Goal: Transaction & Acquisition: Purchase product/service

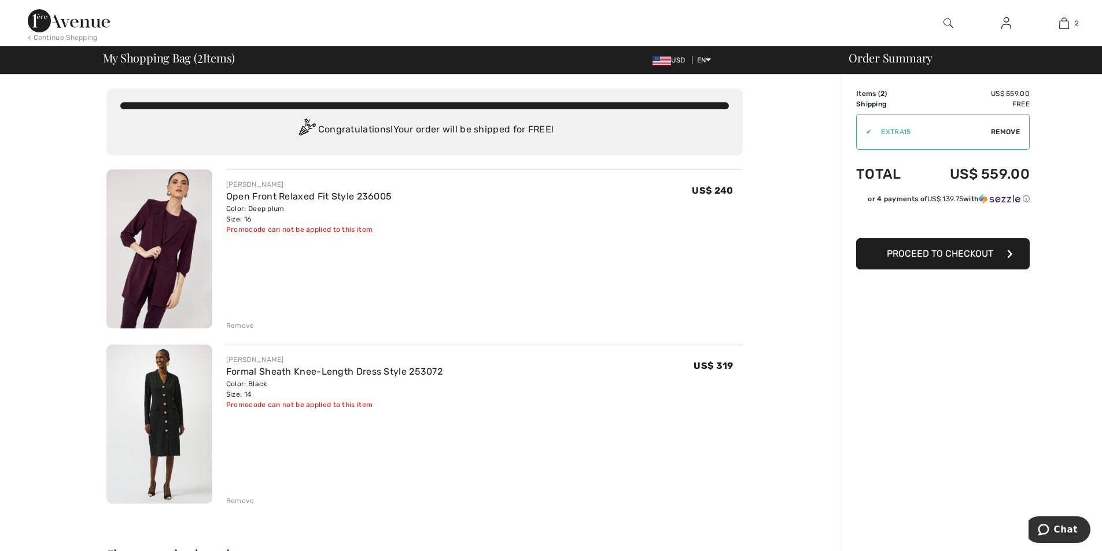
click at [230, 324] on div "Remove" at bounding box center [240, 325] width 28 height 10
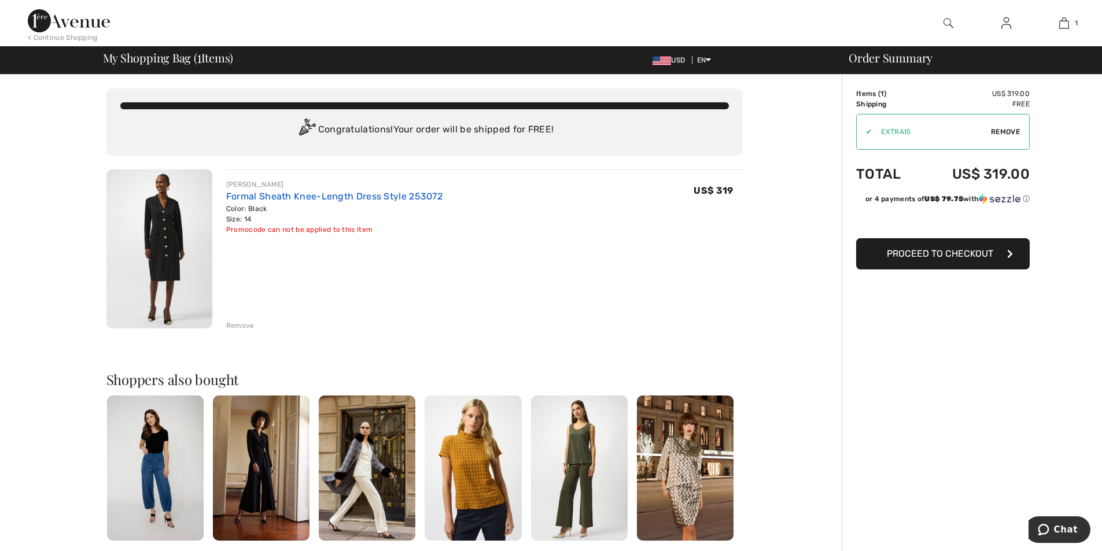
click at [371, 195] on link "Formal Sheath Knee-Length Dress Style 253072" at bounding box center [334, 196] width 216 height 11
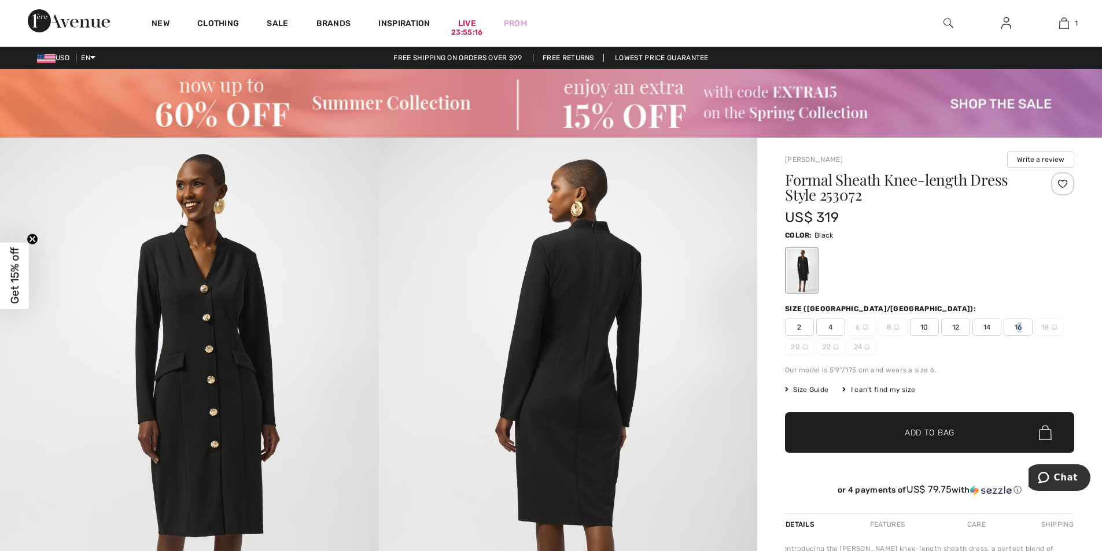
click at [1019, 327] on span "16" at bounding box center [1017, 327] width 29 height 17
click at [962, 439] on span "✔ Added to Bag Add to Bag" at bounding box center [929, 432] width 289 height 40
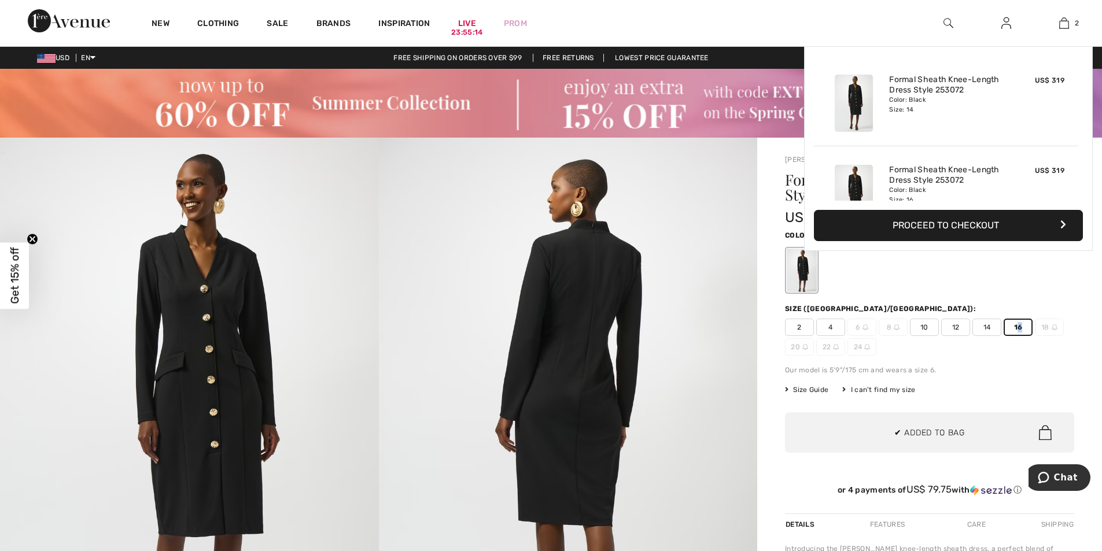
scroll to position [36, 0]
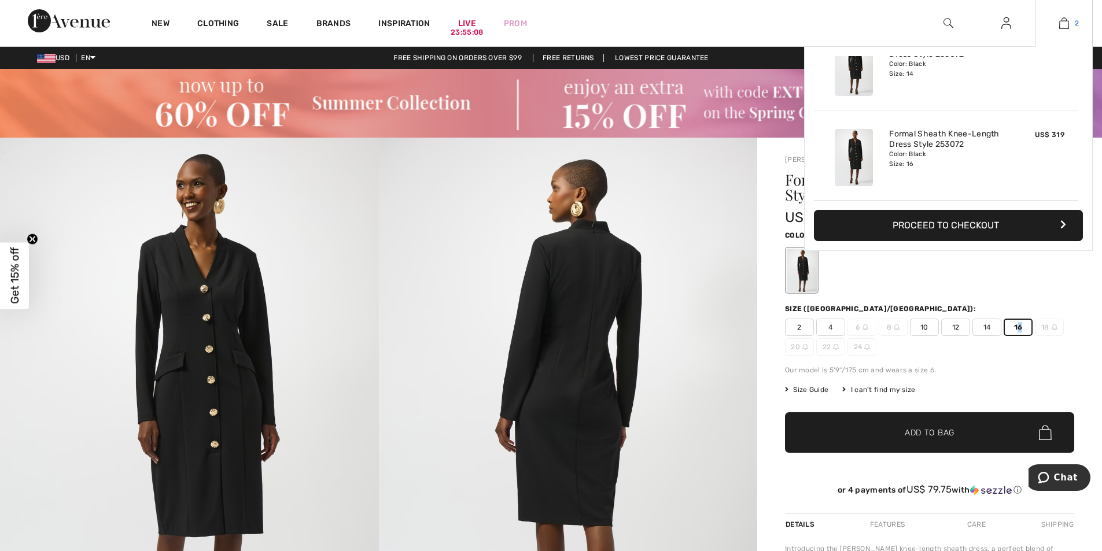
click at [1066, 20] on img at bounding box center [1064, 23] width 10 height 14
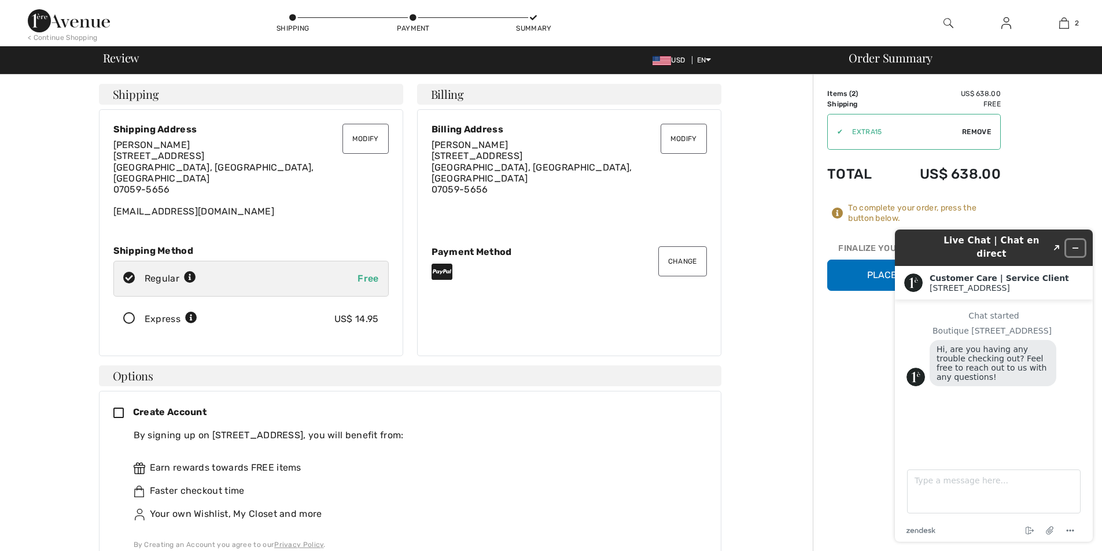
click at [1076, 244] on icon "Minimize widget" at bounding box center [1075, 248] width 8 height 8
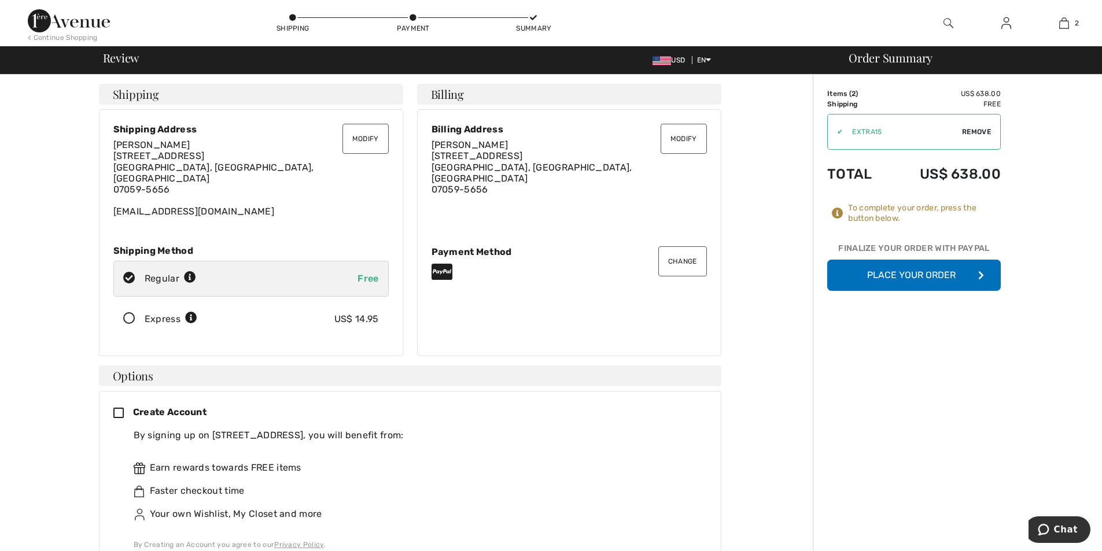
click at [955, 276] on button "Place Your Order" at bounding box center [913, 275] width 173 height 31
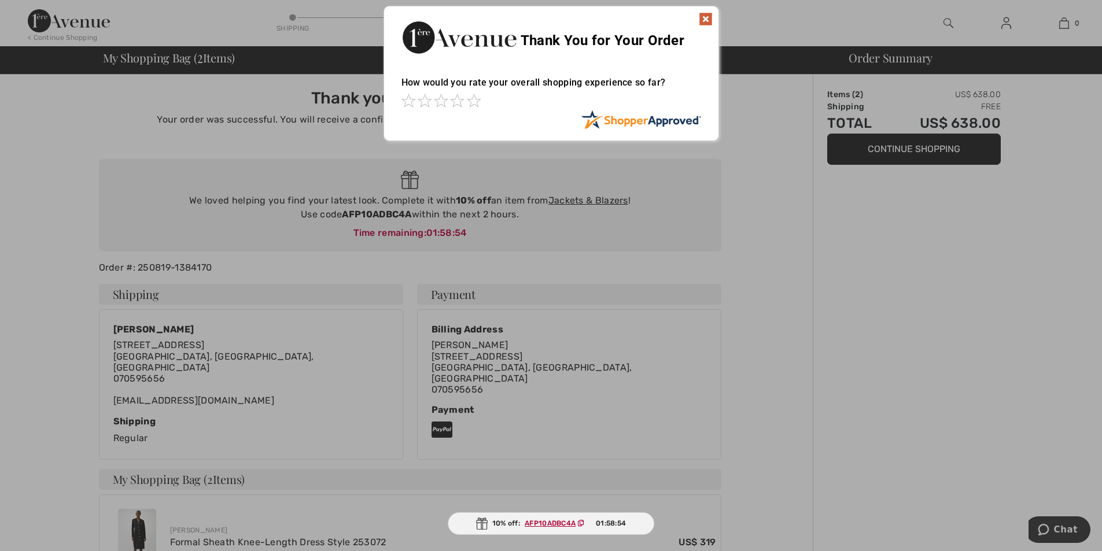
click at [705, 19] on img at bounding box center [706, 19] width 14 height 14
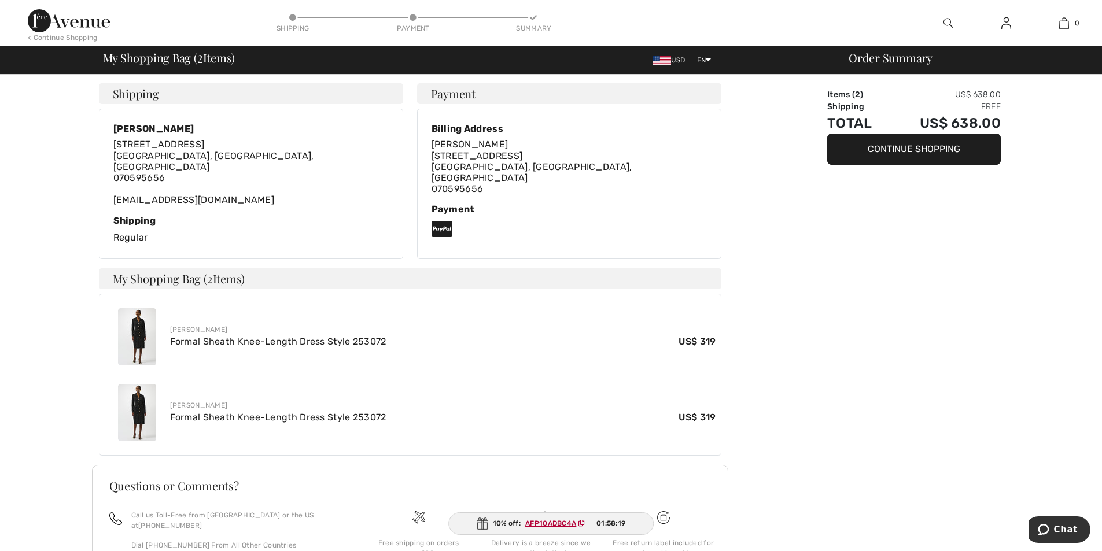
scroll to position [201, 0]
